Goal: Task Accomplishment & Management: Manage account settings

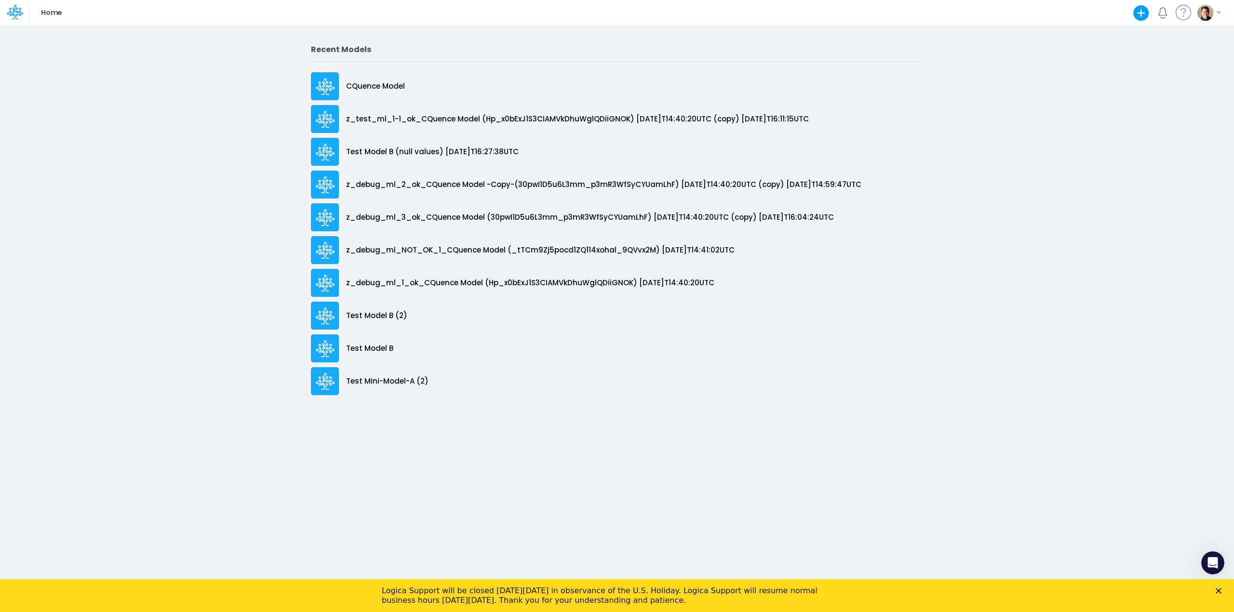
click at [1220, 591] on icon "Close" at bounding box center [1218, 591] width 6 height 6
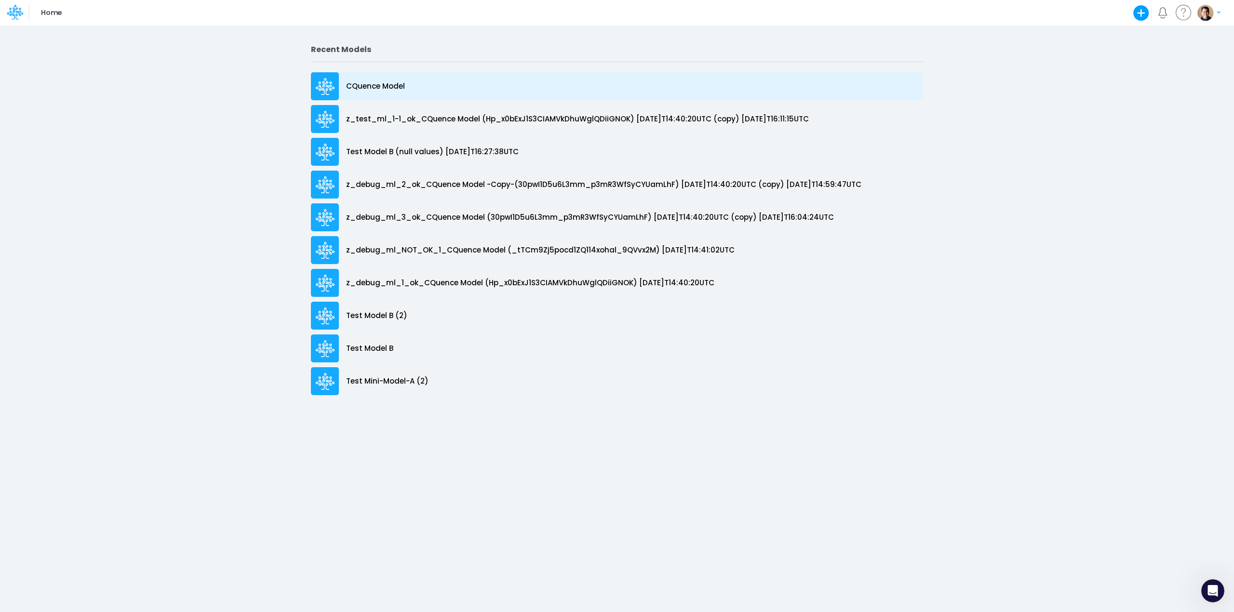
click at [369, 83] on p "CQuence Model" at bounding box center [375, 86] width 59 height 11
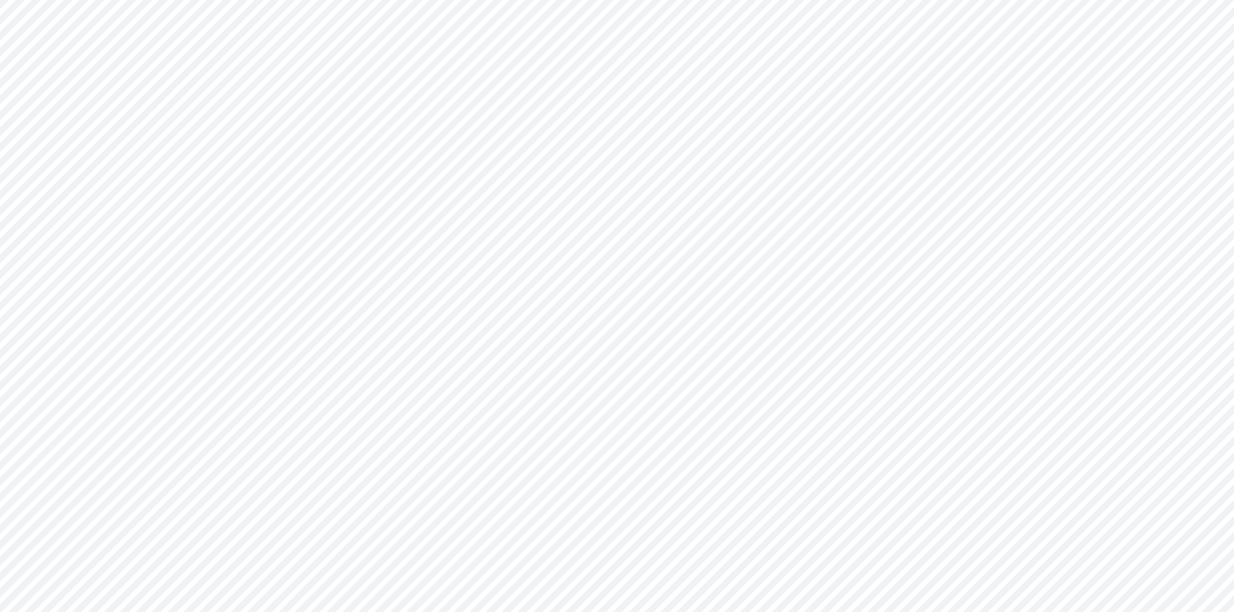
type input "Consolidated All by Month"
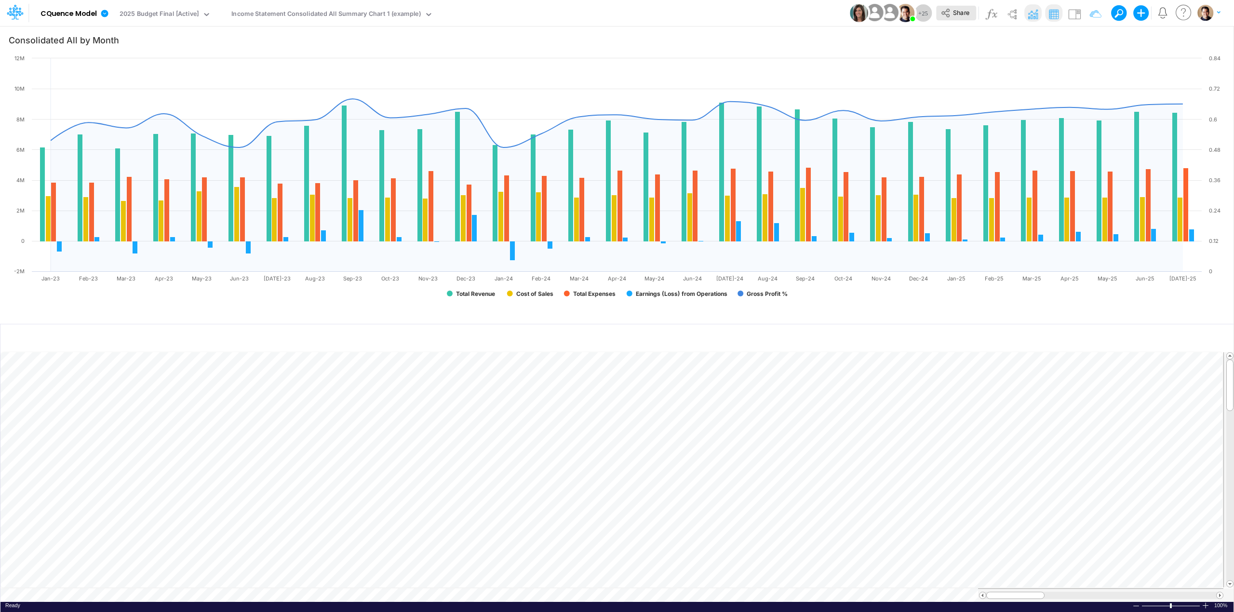
click at [960, 16] on button "Share" at bounding box center [956, 13] width 40 height 15
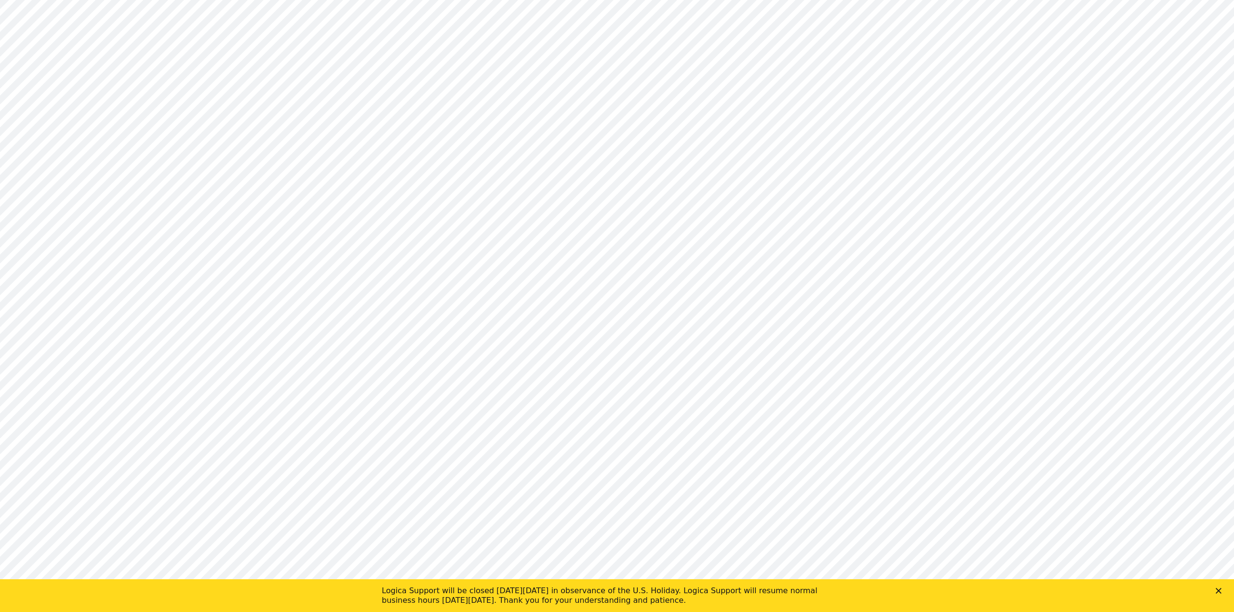
type input "Consolidated All by Month"
click at [1218, 588] on icon "Close" at bounding box center [1218, 591] width 6 height 6
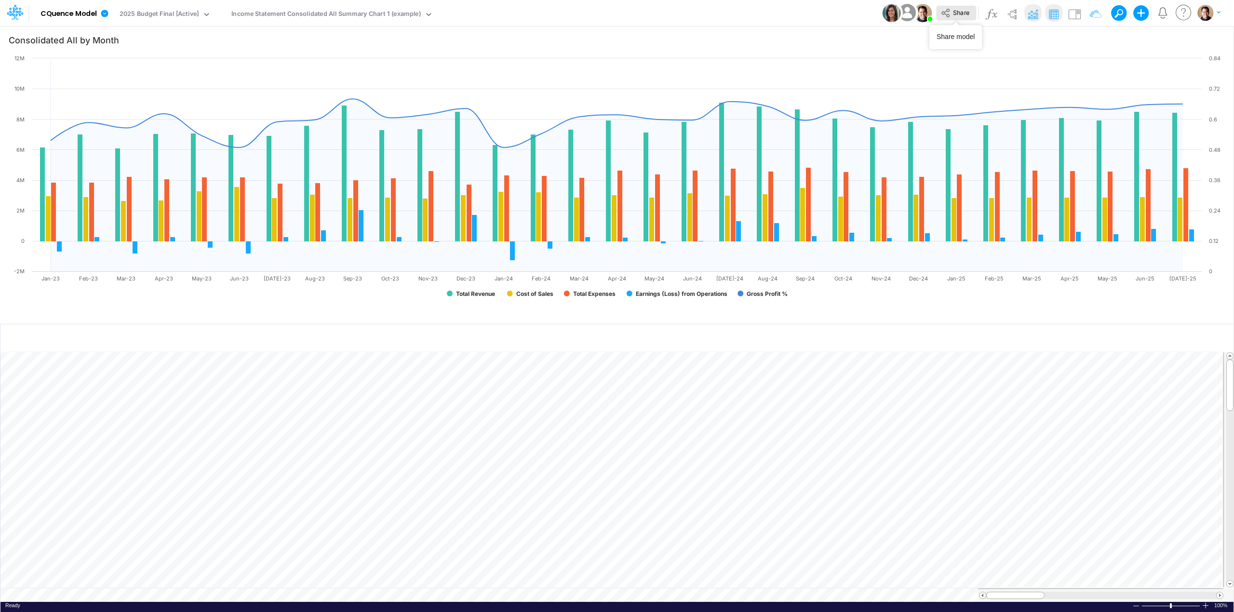
click at [953, 9] on span "Share" at bounding box center [961, 12] width 16 height 7
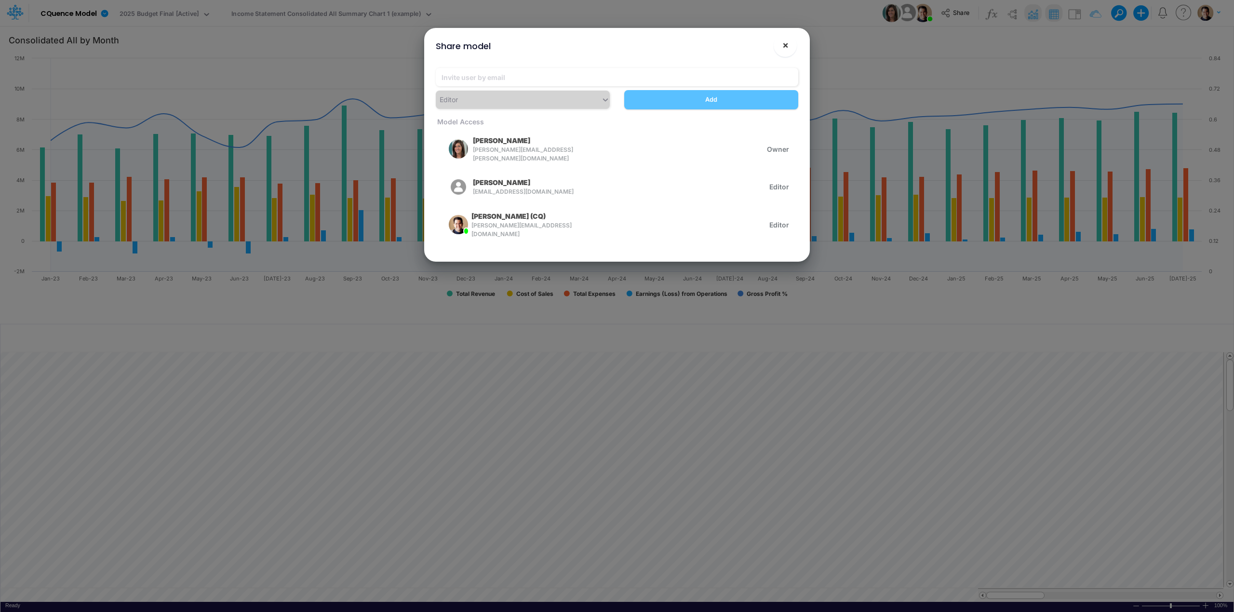
click at [785, 49] on span "×" at bounding box center [785, 45] width 6 height 12
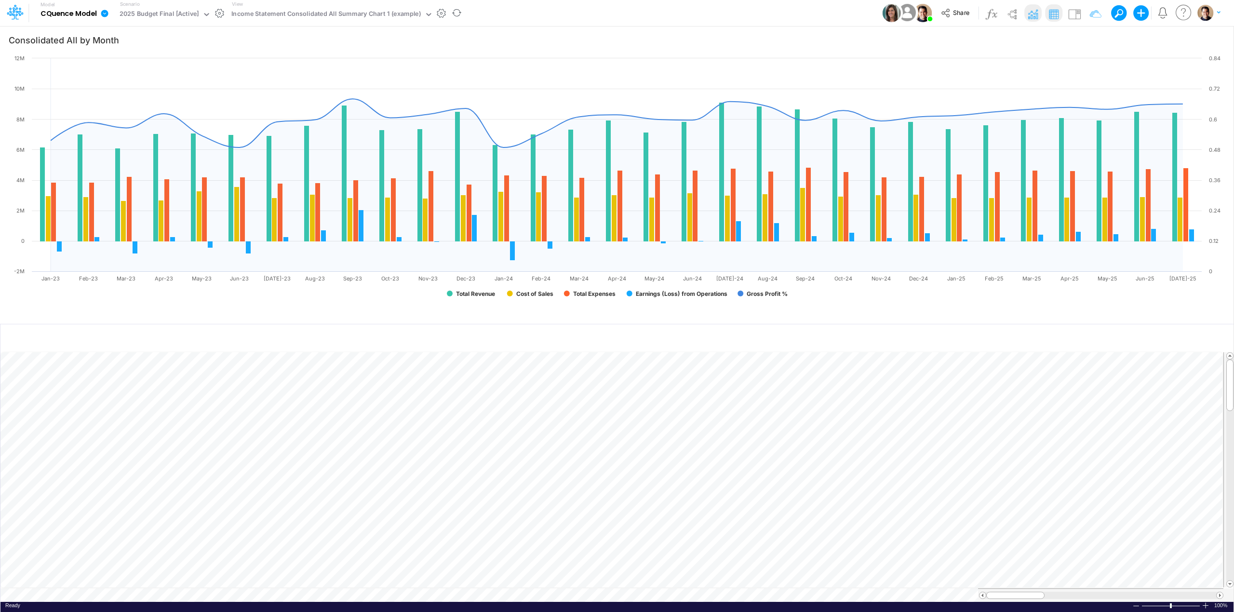
click at [106, 15] on icon at bounding box center [104, 13] width 7 height 7
click at [162, 99] on button "View model info" at bounding box center [153, 100] width 103 height 15
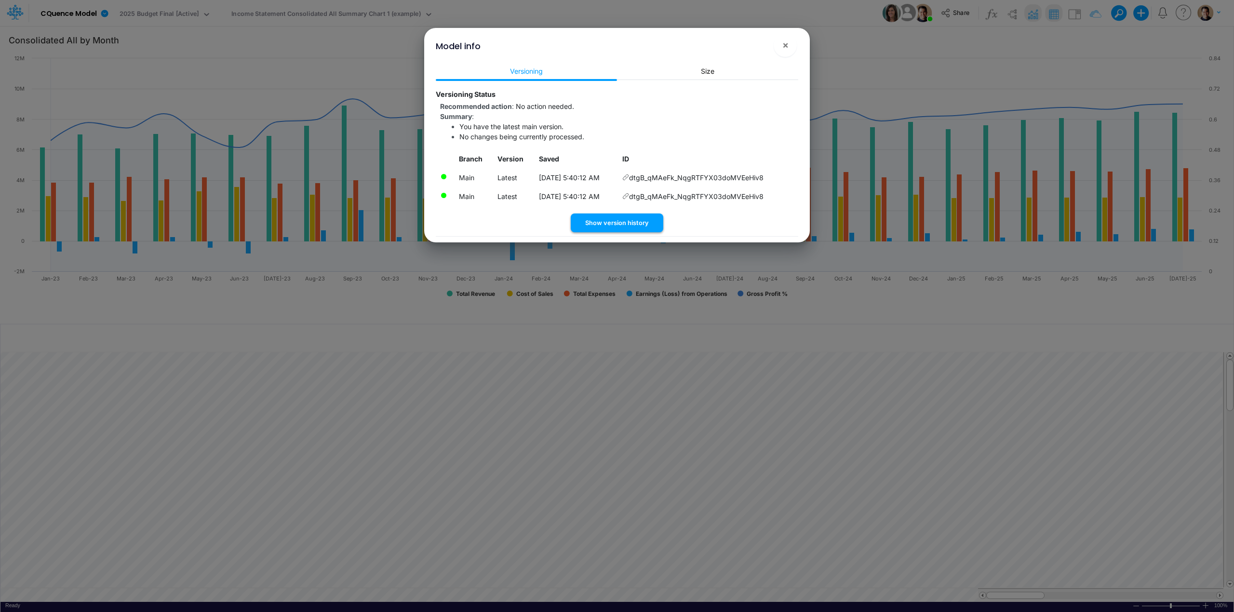
click at [637, 221] on button "Show version history" at bounding box center [617, 222] width 93 height 19
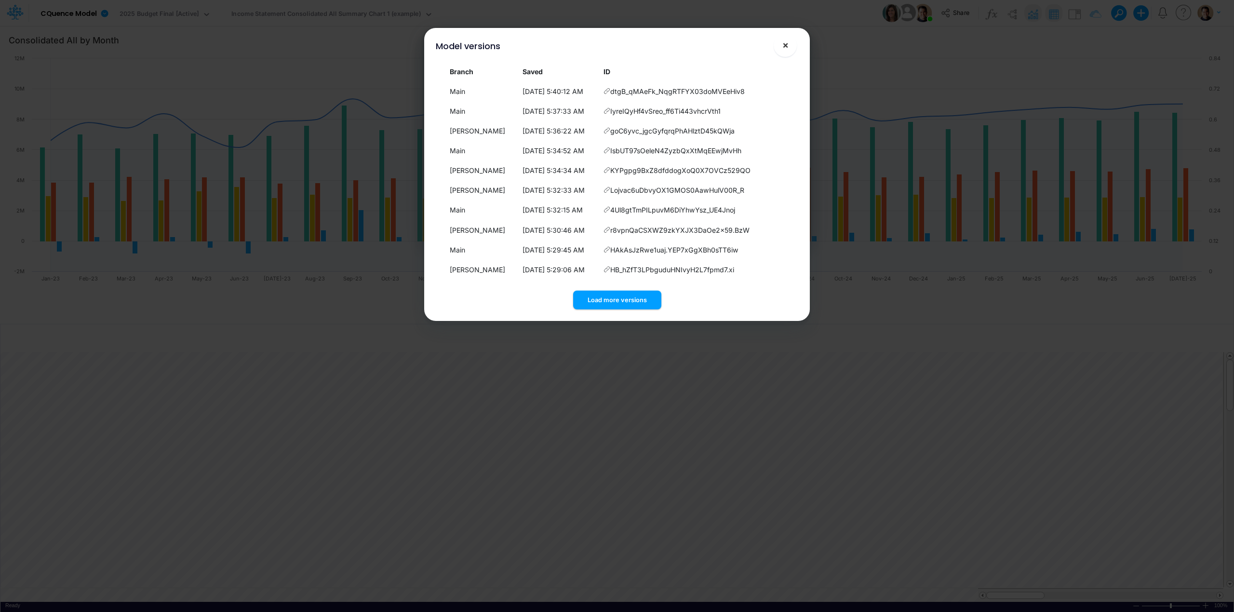
drag, startPoint x: 790, startPoint y: 48, endPoint x: 731, endPoint y: 54, distance: 60.1
click at [731, 54] on div "Model versions ×" at bounding box center [617, 44] width 378 height 32
click at [629, 297] on button "Load more versions" at bounding box center [617, 300] width 88 height 19
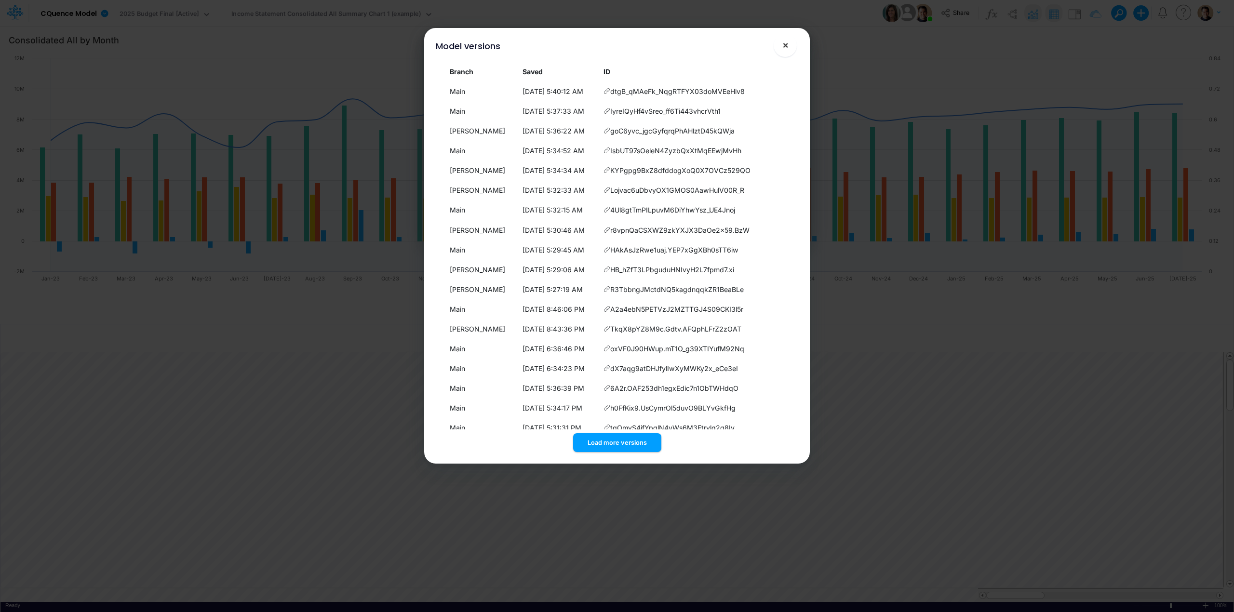
click at [787, 47] on span "×" at bounding box center [785, 45] width 6 height 12
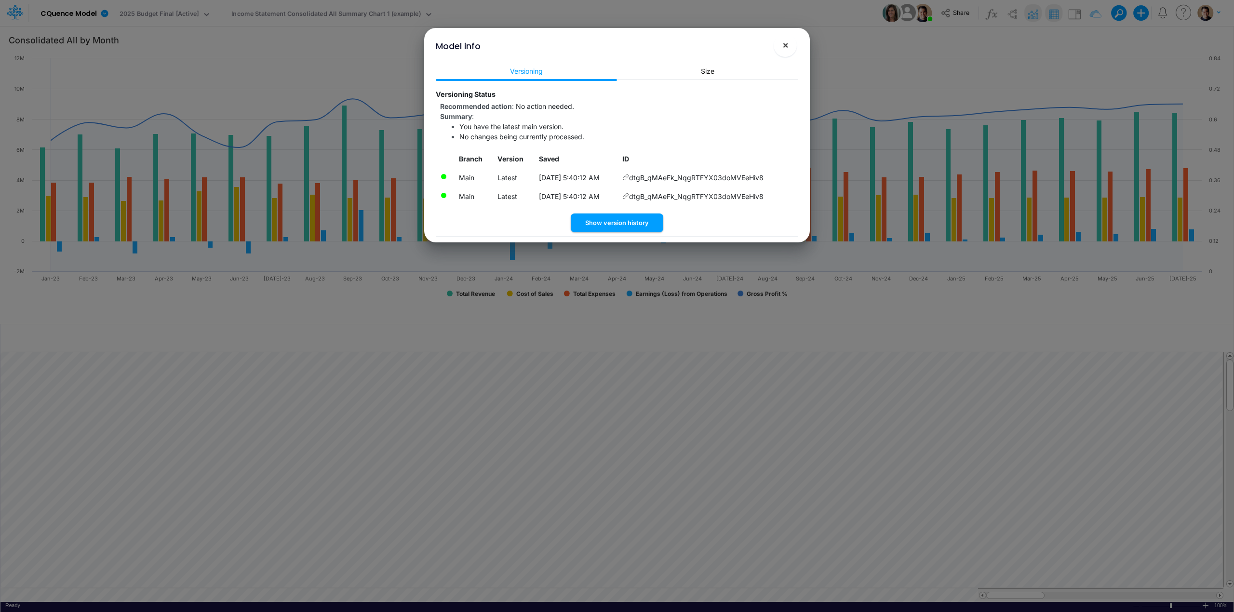
drag, startPoint x: 785, startPoint y: 43, endPoint x: 777, endPoint y: 43, distance: 7.7
click at [784, 43] on span "×" at bounding box center [785, 45] width 6 height 12
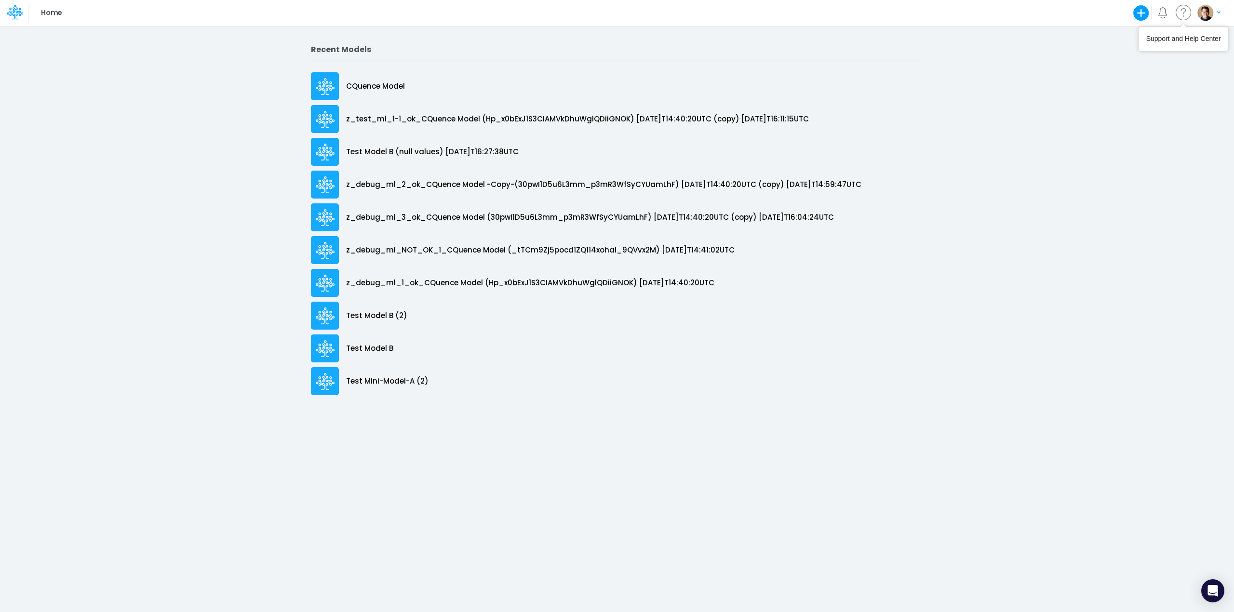
click at [1206, 13] on img "button" at bounding box center [1205, 13] width 16 height 16
click at [1158, 52] on button "Log out" at bounding box center [1169, 56] width 103 height 15
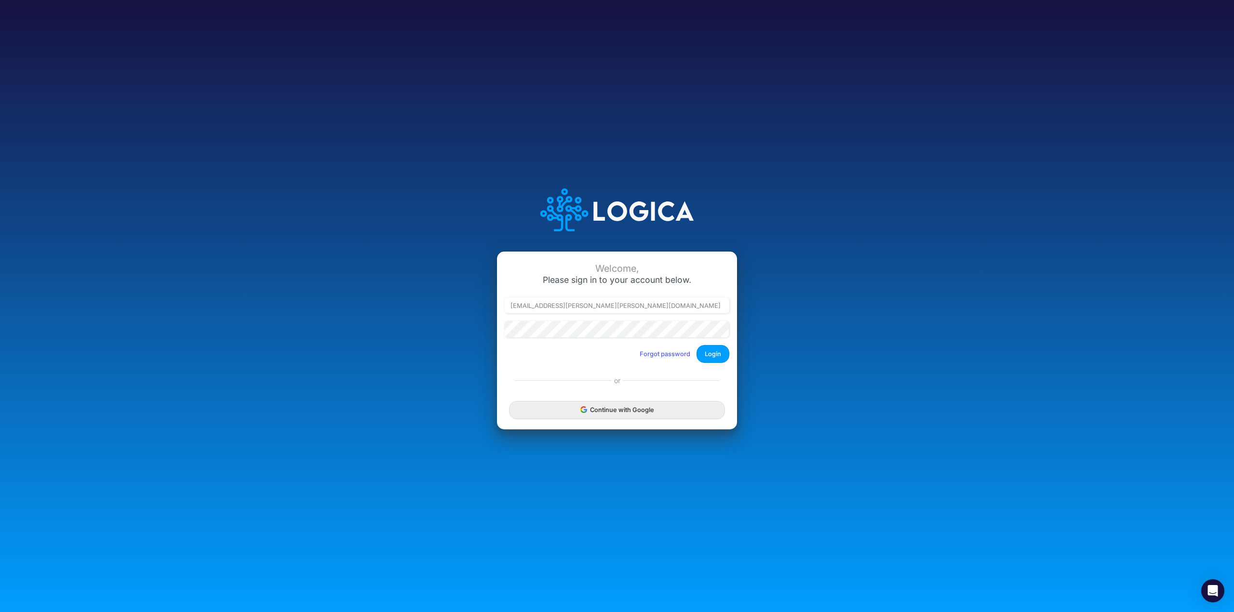
type input "[PERSON_NAME][EMAIL_ADDRESS][DOMAIN_NAME]"
click at [719, 354] on button "Login" at bounding box center [712, 354] width 33 height 18
